Goal: Entertainment & Leisure: Consume media (video, audio)

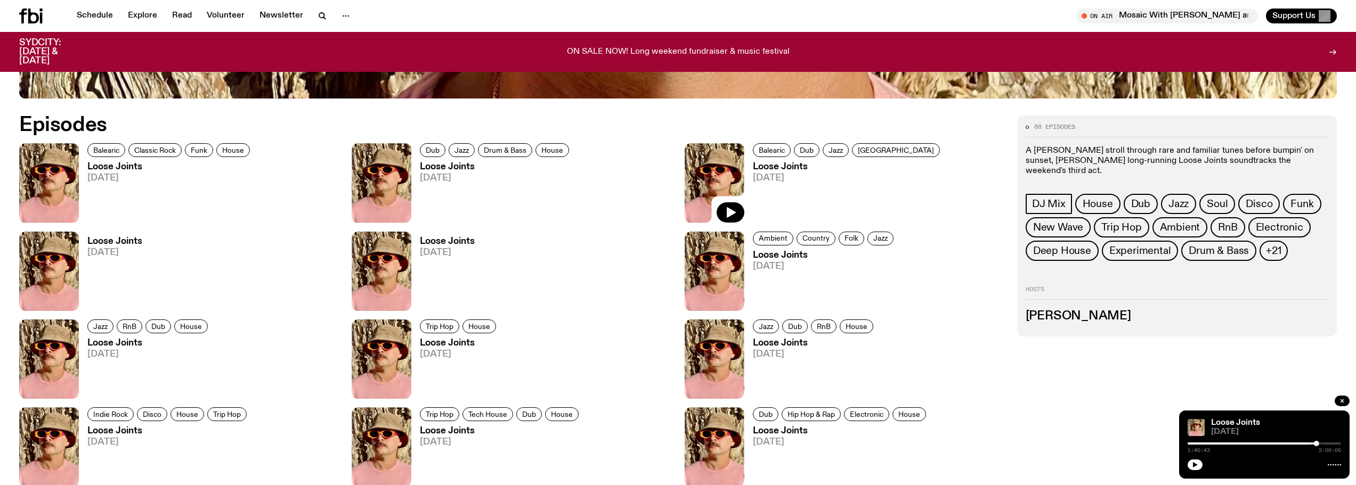
scroll to position [794, 0]
click at [62, 175] on img at bounding box center [49, 182] width 60 height 79
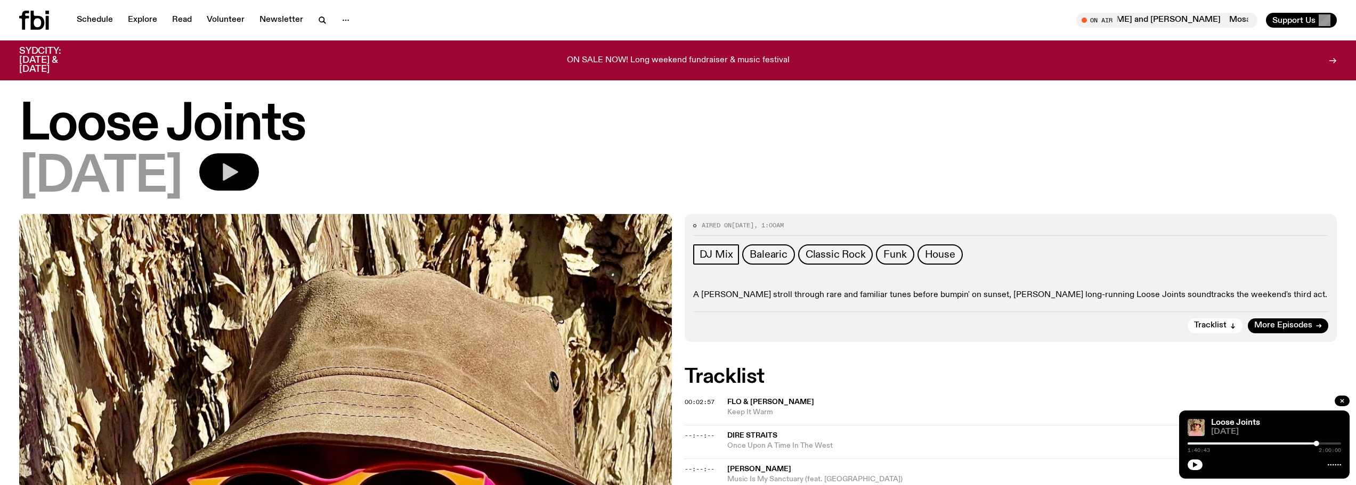
click at [238, 167] on icon "button" at bounding box center [230, 173] width 15 height 18
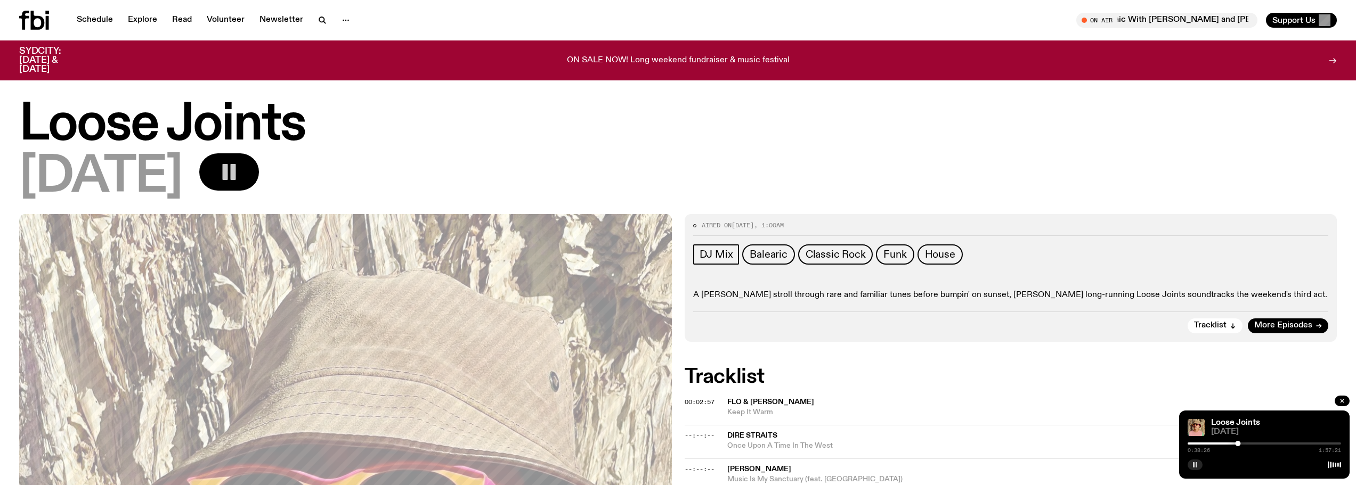
click at [1195, 463] on icon "button" at bounding box center [1195, 465] width 6 height 6
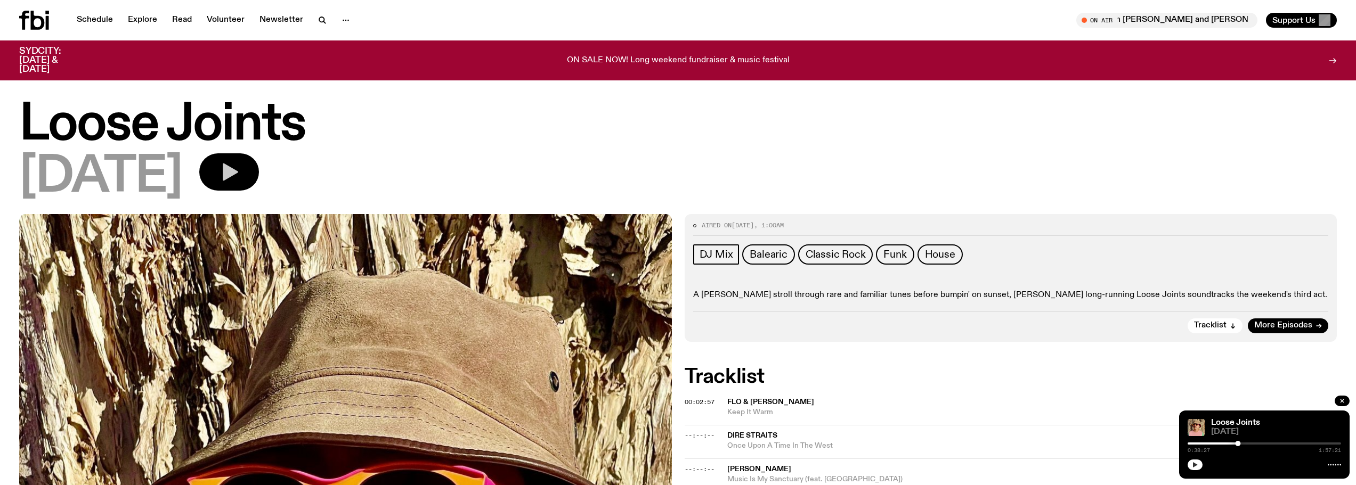
click at [1200, 462] on button "button" at bounding box center [1194, 465] width 15 height 11
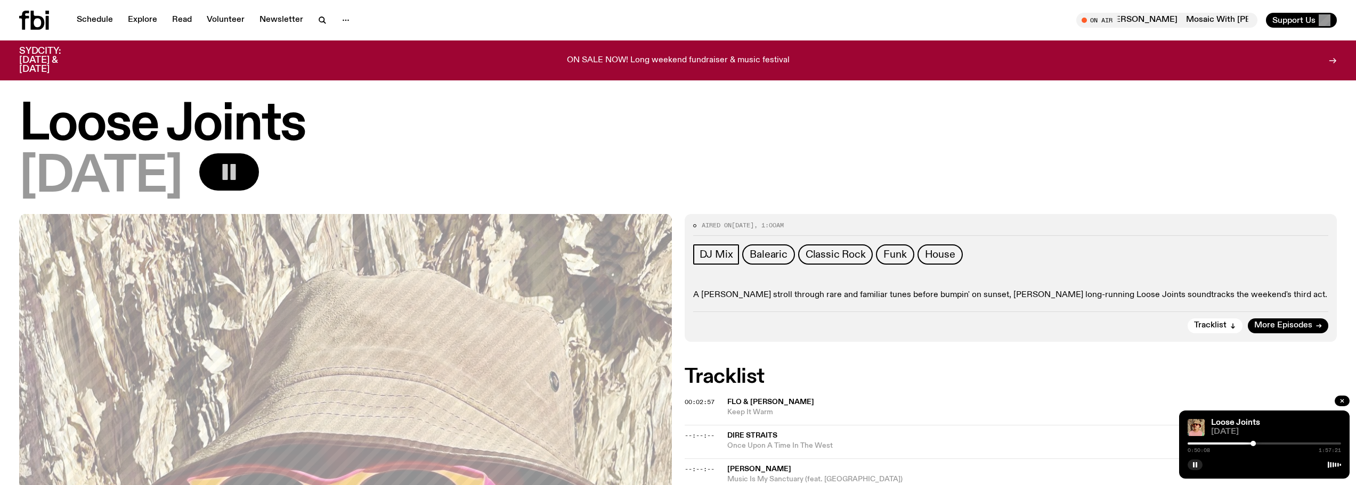
drag, startPoint x: 1197, startPoint y: 464, endPoint x: 1152, endPoint y: 394, distance: 83.6
click at [1197, 464] on rect "button" at bounding box center [1196, 464] width 2 height 5
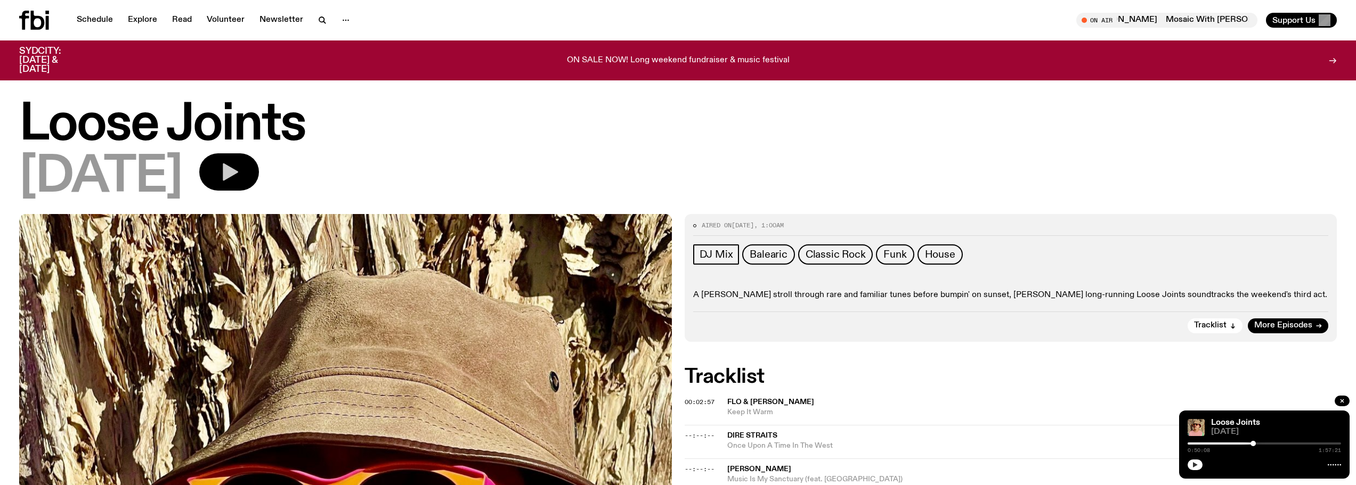
click at [1193, 466] on icon "button" at bounding box center [1195, 465] width 6 height 6
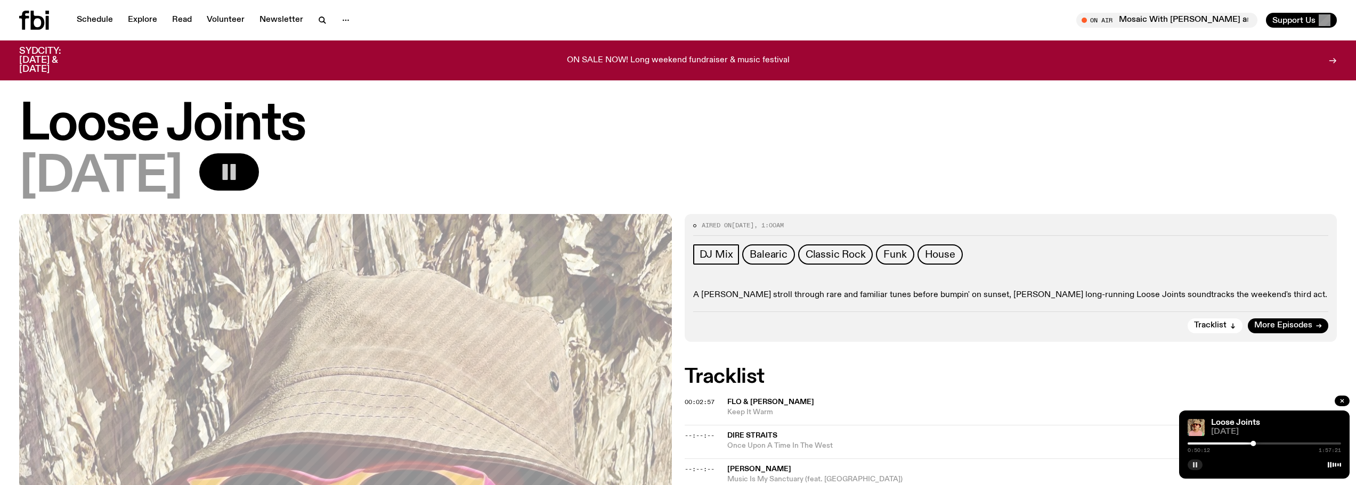
click at [1197, 465] on icon "button" at bounding box center [1195, 465] width 6 height 6
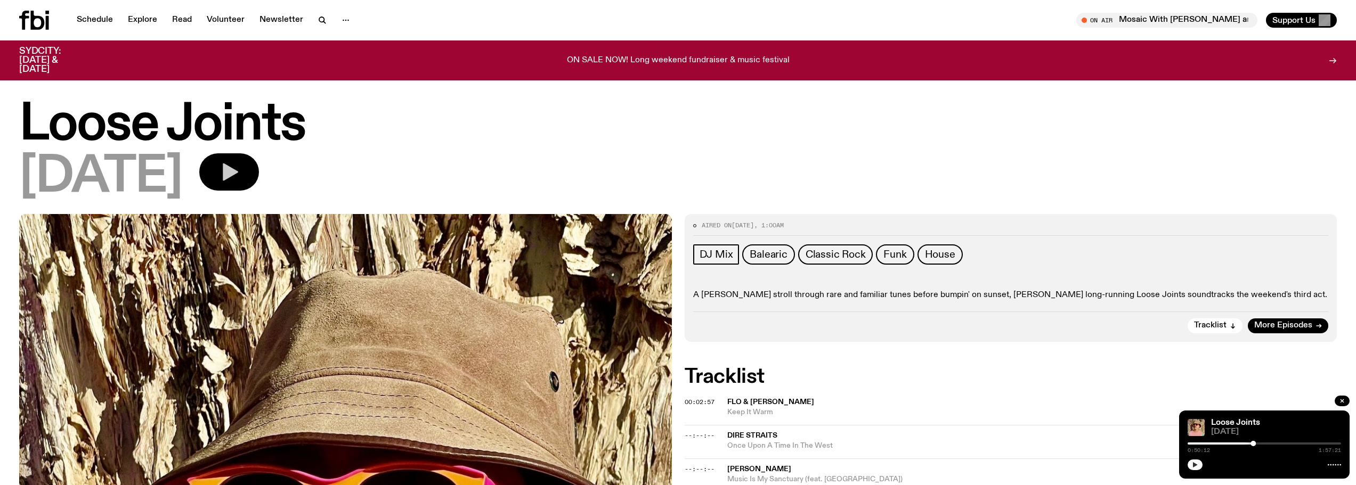
click at [1199, 464] on button "button" at bounding box center [1194, 465] width 15 height 11
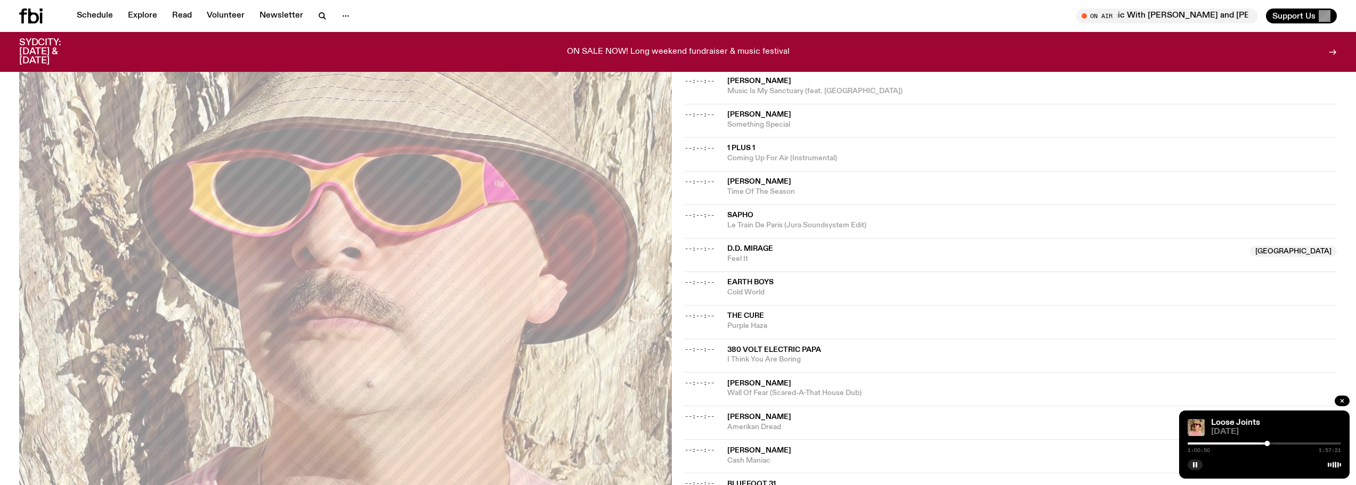
scroll to position [421, 0]
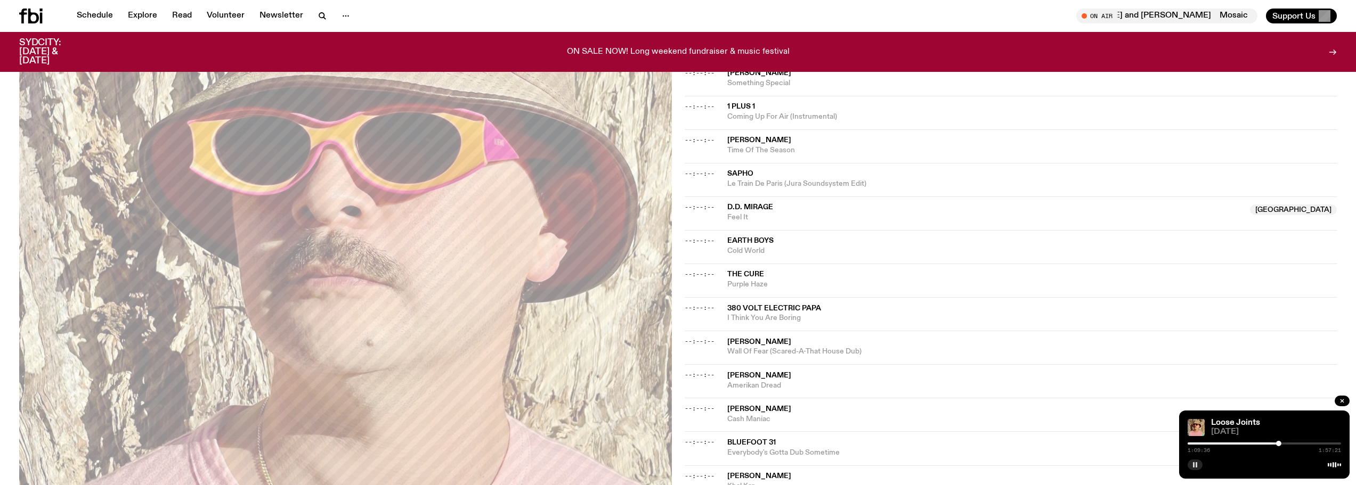
click at [1194, 467] on rect "button" at bounding box center [1194, 464] width 2 height 5
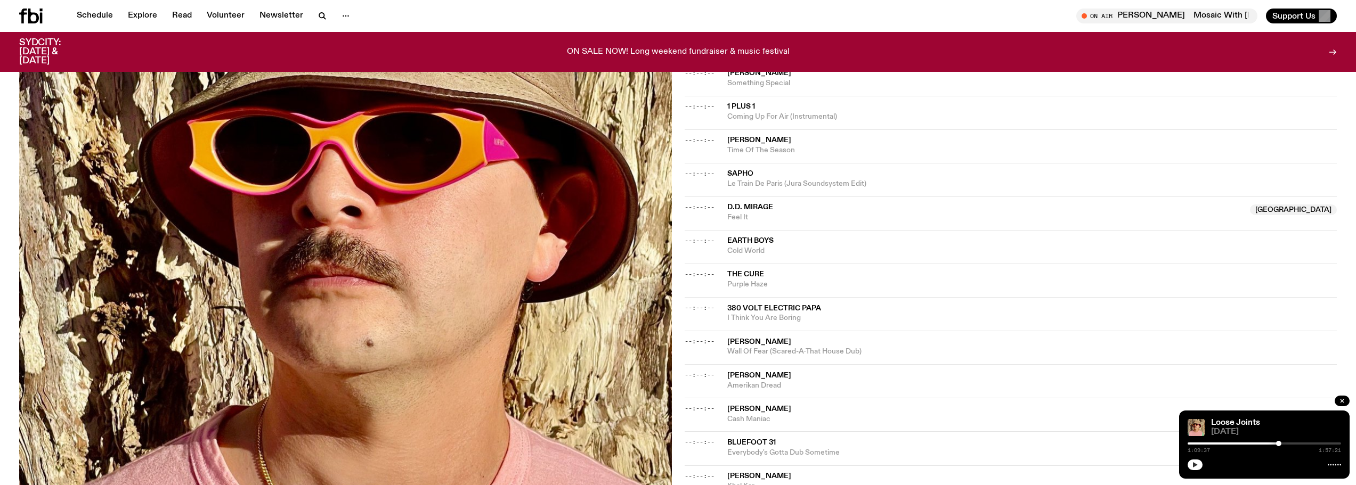
click at [1196, 464] on icon "button" at bounding box center [1195, 464] width 5 height 5
click at [1195, 465] on icon "button" at bounding box center [1195, 464] width 5 height 5
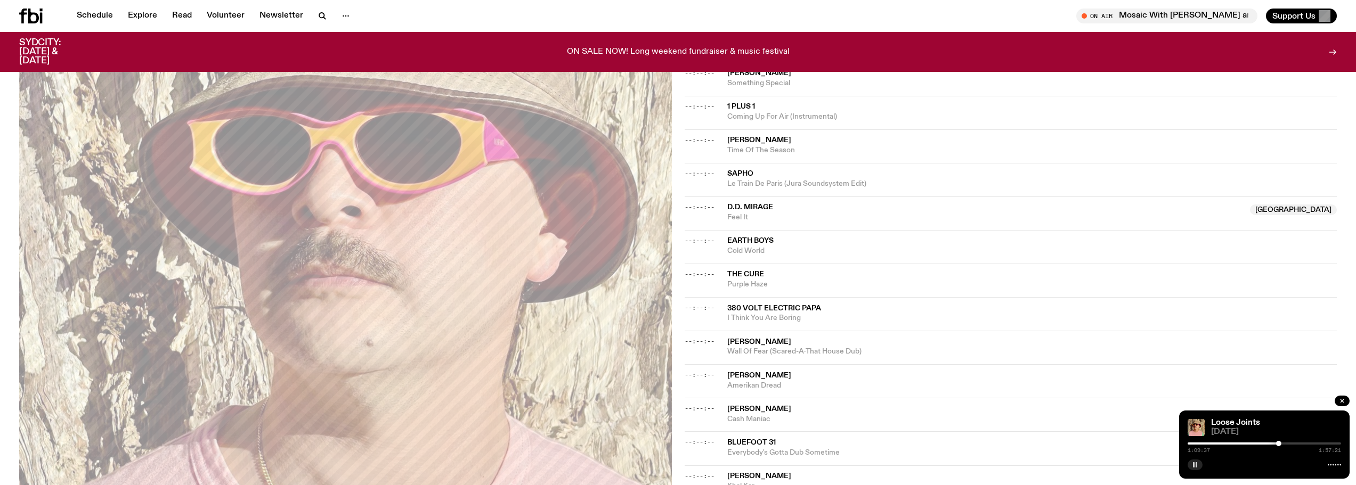
click at [1196, 466] on rect "button" at bounding box center [1196, 464] width 2 height 5
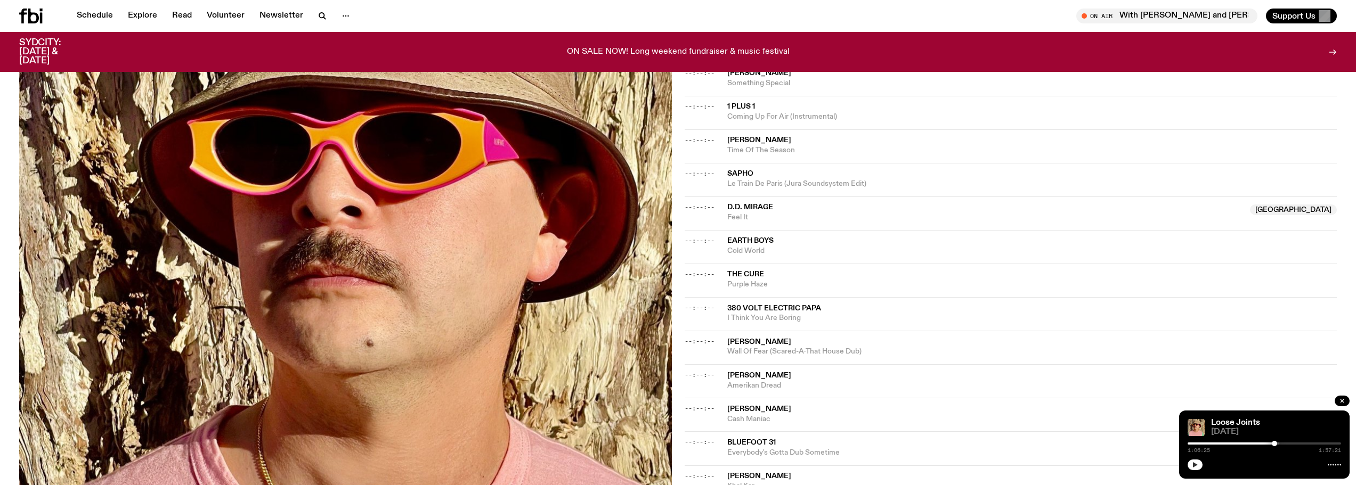
click at [1274, 443] on div at bounding box center [1273, 443] width 5 height 5
